Goal: Task Accomplishment & Management: Manage account settings

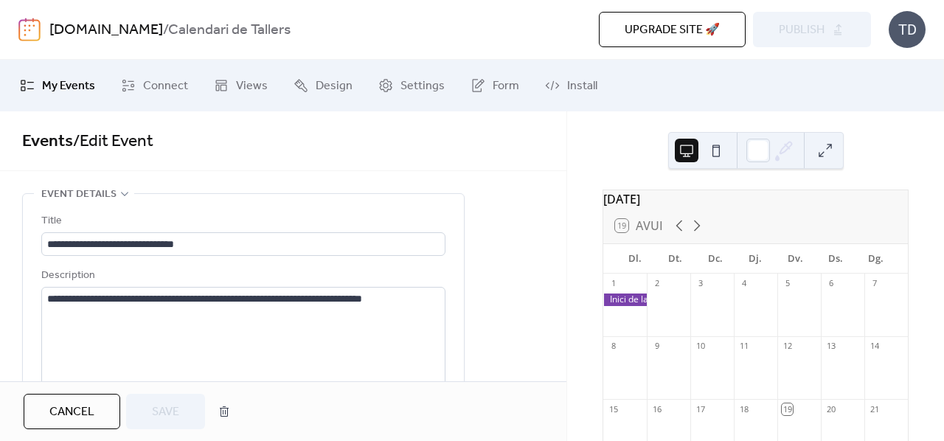
click at [467, 159] on div "Events / Edit Event" at bounding box center [283, 141] width 566 height 60
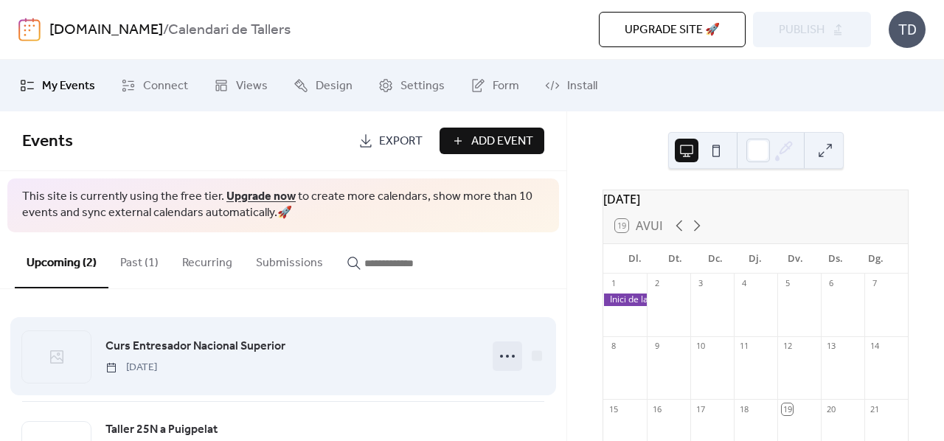
click at [500, 358] on icon at bounding box center [508, 356] width 24 height 24
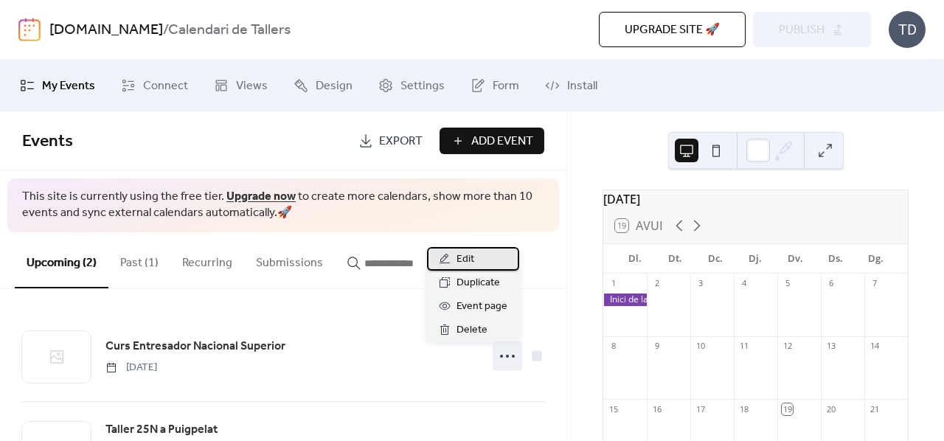
click at [493, 257] on div "Edit" at bounding box center [473, 259] width 92 height 24
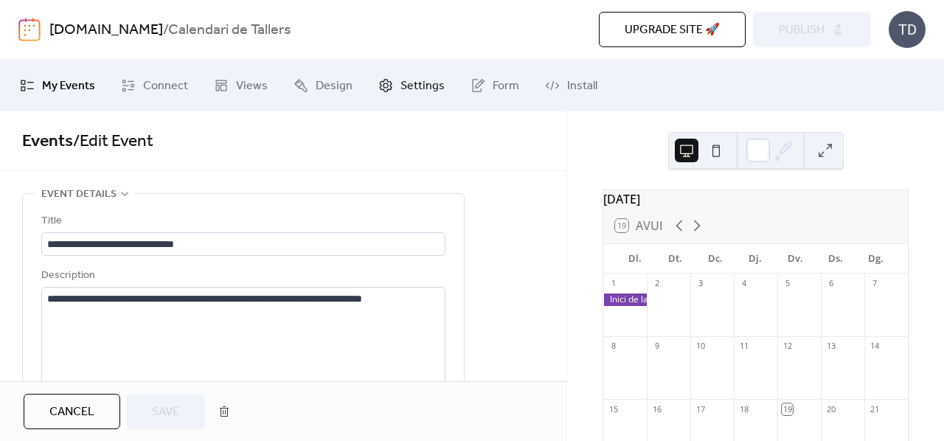
click at [400, 87] on span "Settings" at bounding box center [422, 86] width 44 height 18
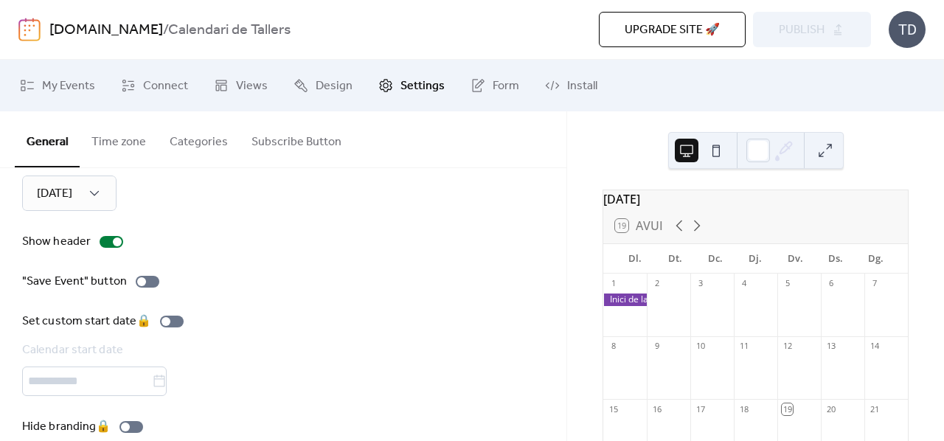
scroll to position [237, 0]
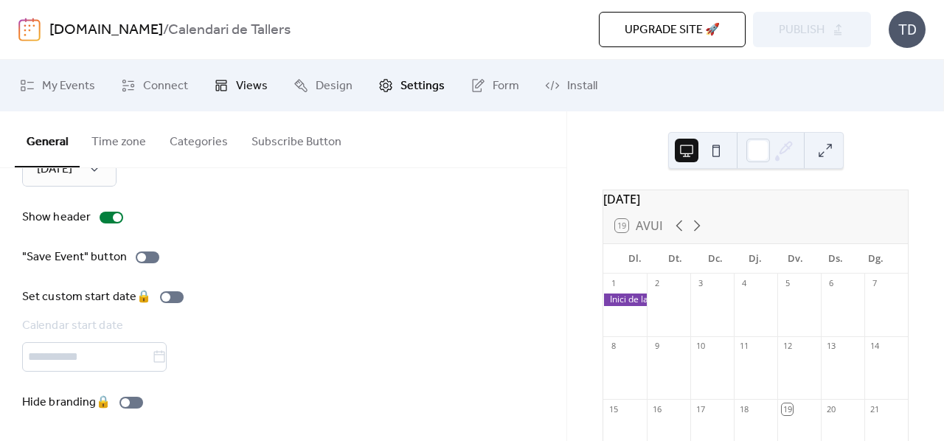
click at [222, 80] on icon at bounding box center [221, 85] width 11 height 11
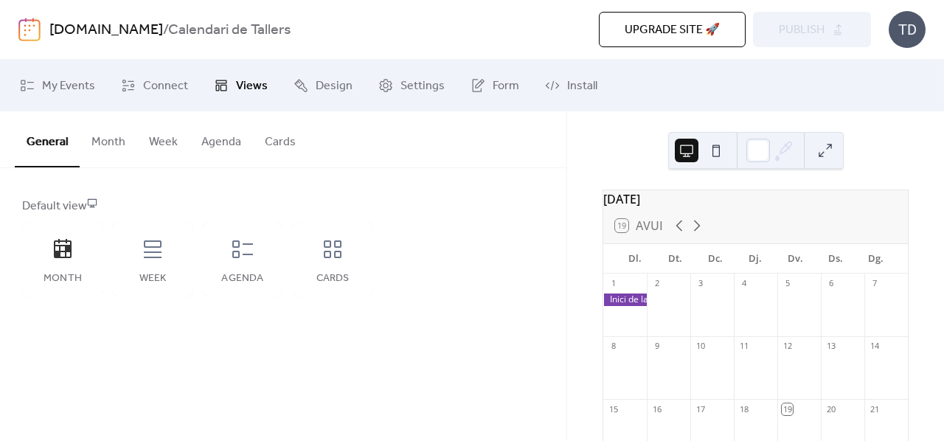
click at [71, 35] on link "[DOMAIN_NAME]" at bounding box center [106, 30] width 114 height 28
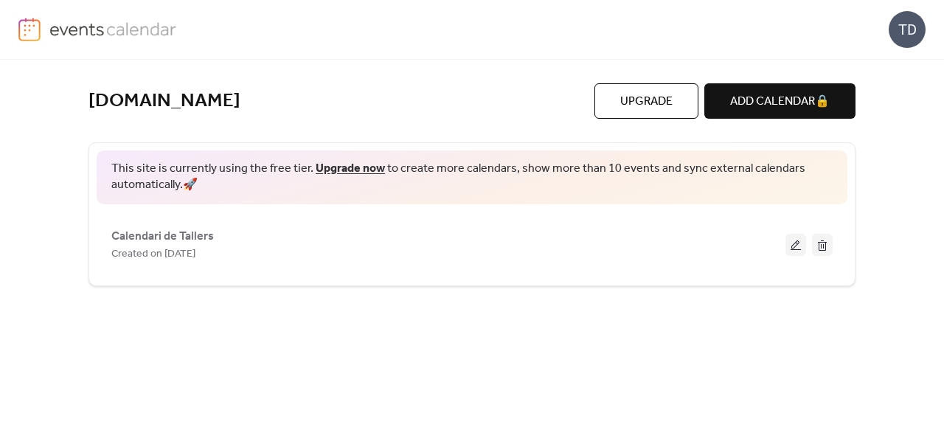
click at [80, 33] on img at bounding box center [113, 29] width 128 height 22
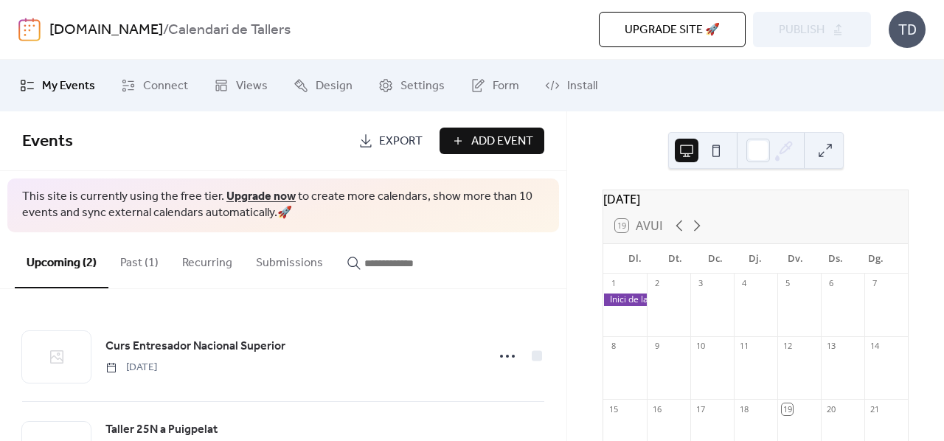
scroll to position [73, 0]
